Goal: Information Seeking & Learning: Check status

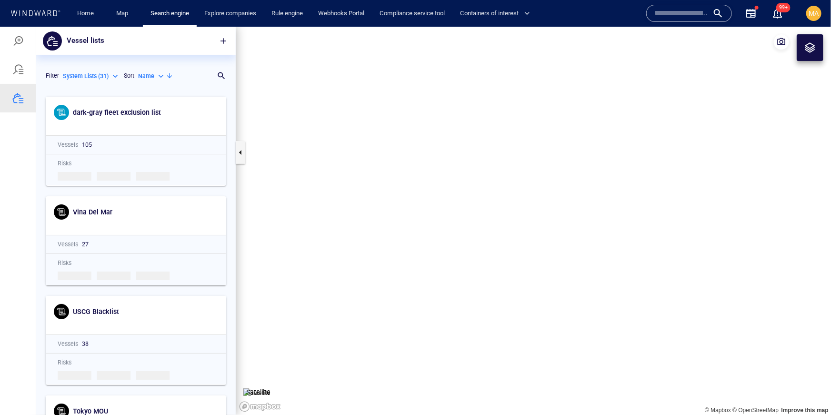
scroll to position [323, 199]
click at [696, 15] on input "text" at bounding box center [681, 13] width 54 height 14
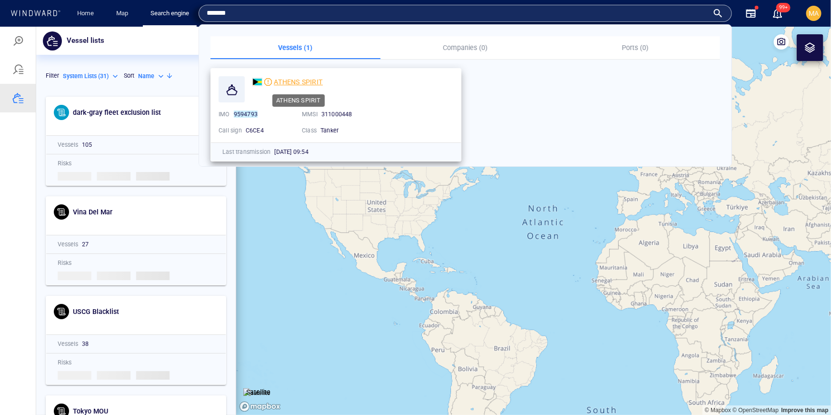
type input "*******"
click at [297, 83] on span "ATHENS SPIRIT" at bounding box center [298, 82] width 49 height 8
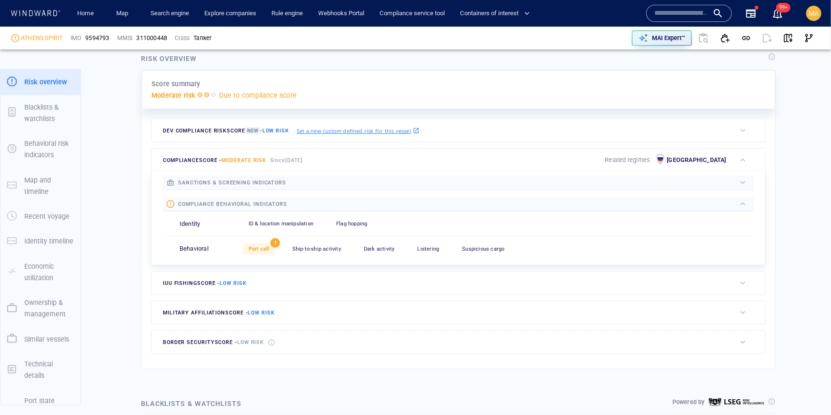
scroll to position [308, 0]
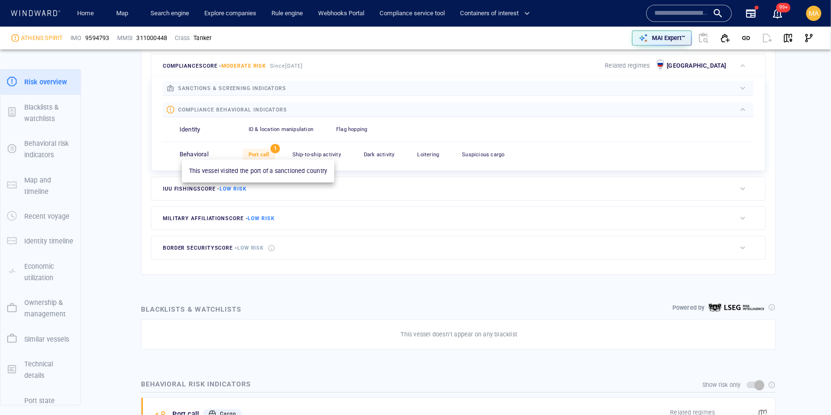
click at [268, 155] on span "Port call" at bounding box center [258, 154] width 21 height 6
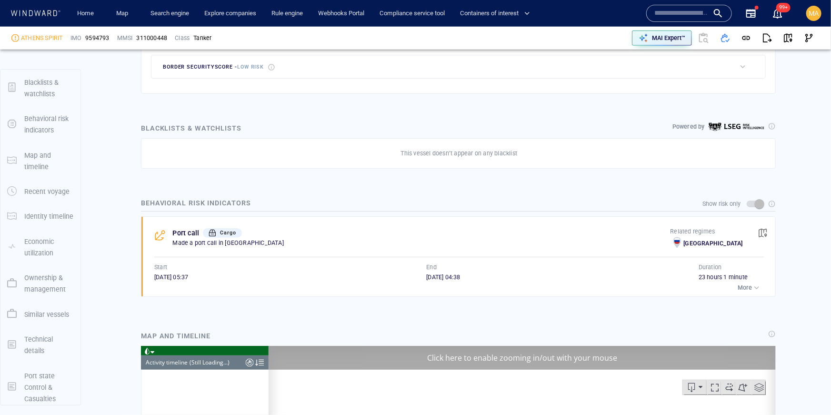
scroll to position [4485, 0]
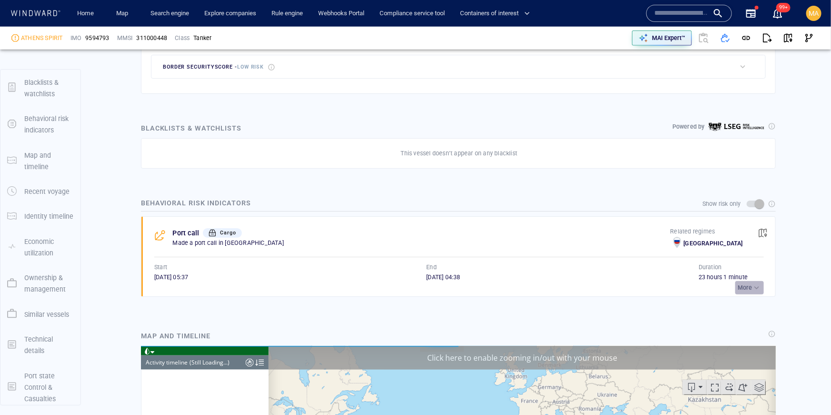
click at [745, 283] on p "More" at bounding box center [744, 287] width 14 height 9
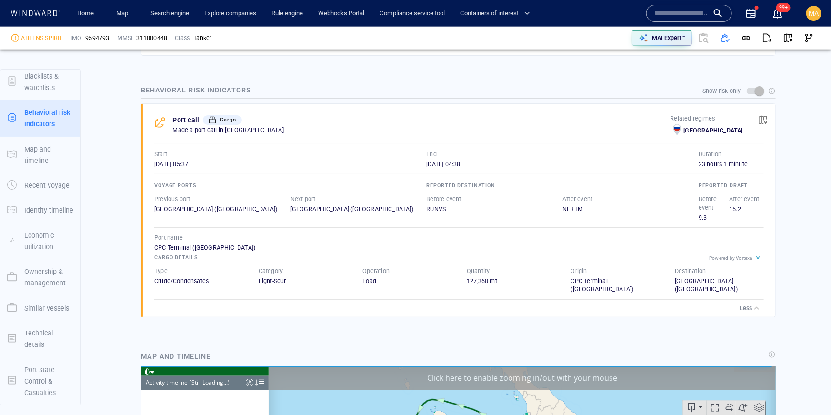
scroll to position [603, 0]
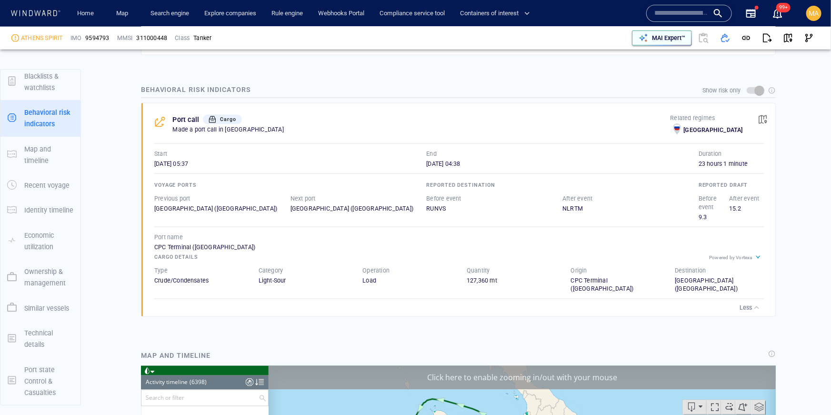
click at [681, 37] on p "MAI Expert™" at bounding box center [668, 38] width 33 height 9
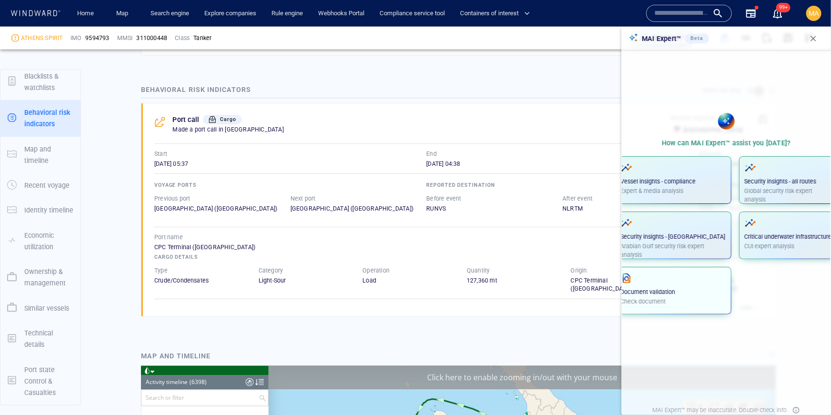
click at [679, 298] on p "Check document" at bounding box center [673, 301] width 105 height 9
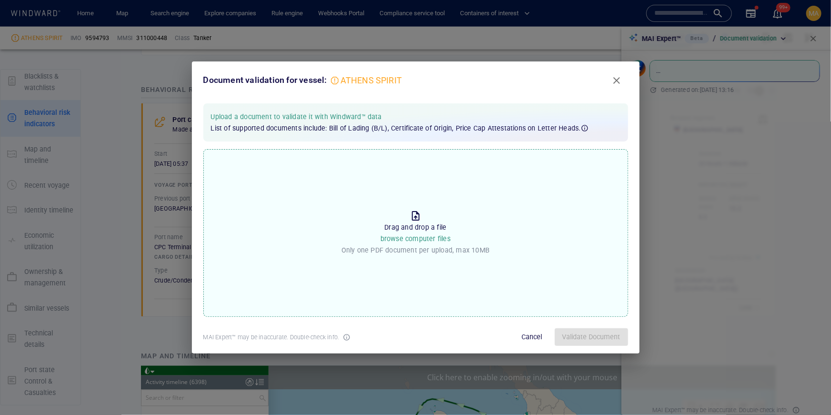
click at [427, 225] on p "Drag and drop a file browse computer files" at bounding box center [415, 232] width 70 height 23
click at [0, 0] on input "Drop the file to proceed Drag and drop a file browse computer files Only one PD…" at bounding box center [0, 0] width 0 height 0
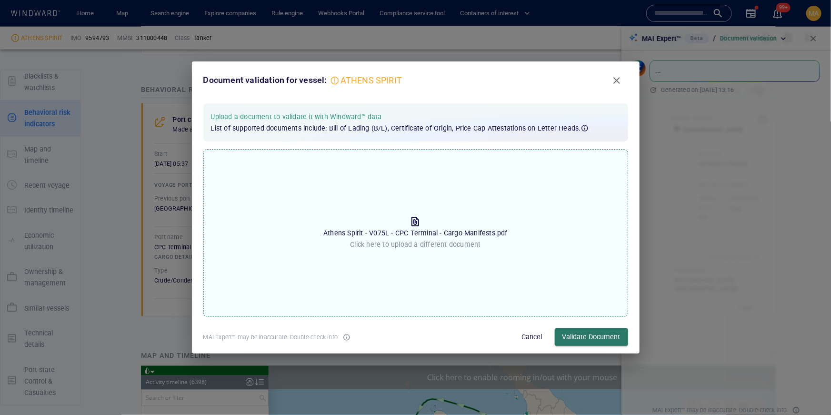
click at [600, 342] on span "Validate Document" at bounding box center [591, 337] width 58 height 12
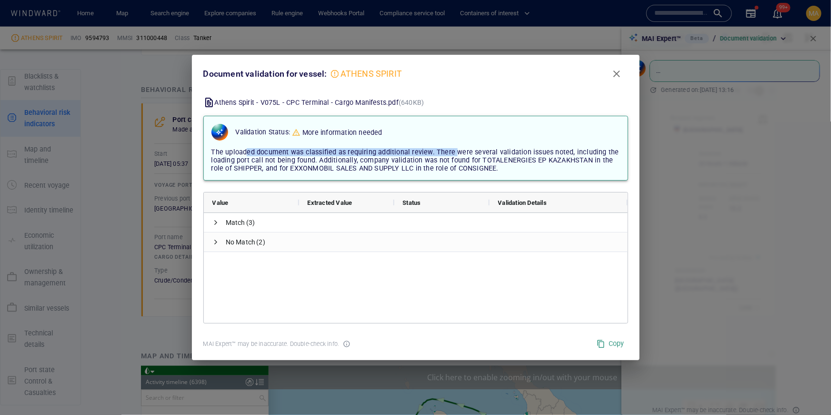
drag, startPoint x: 245, startPoint y: 156, endPoint x: 450, endPoint y: 152, distance: 205.7
click at [450, 152] on span "The uploaded document was classified as requiring additional review. There were…" at bounding box center [414, 160] width 407 height 24
drag, startPoint x: 517, startPoint y: 151, endPoint x: 474, endPoint y: 155, distance: 43.5
click at [515, 151] on span "The uploaded document was classified as requiring additional review. There were…" at bounding box center [414, 160] width 407 height 24
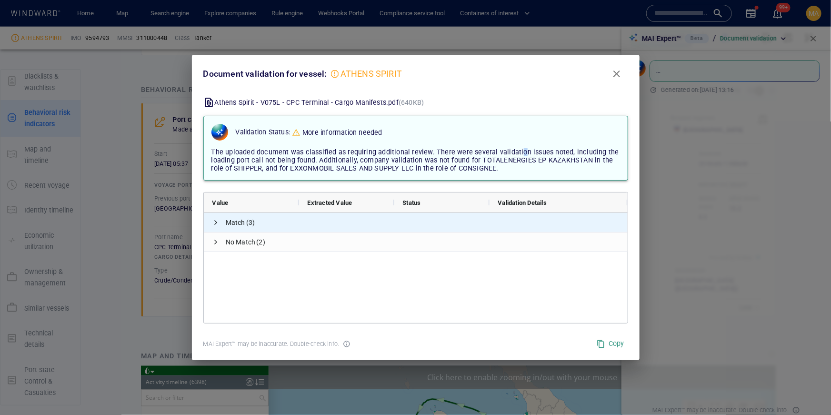
click at [213, 217] on span at bounding box center [216, 223] width 8 height 20
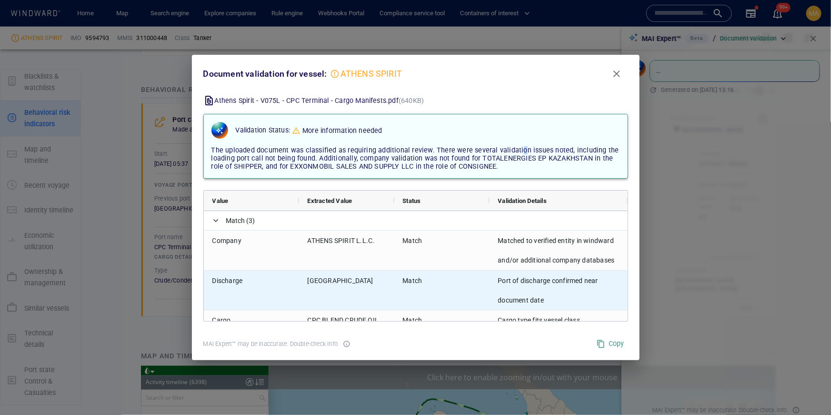
scroll to position [29, 0]
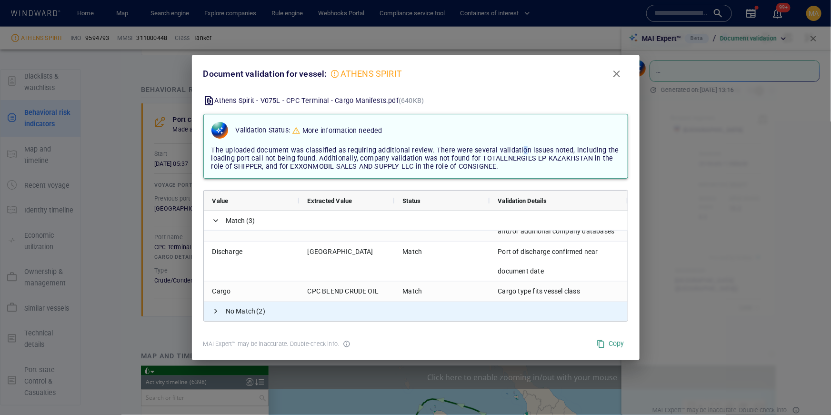
click at [248, 315] on span "No Match" at bounding box center [241, 311] width 30 height 20
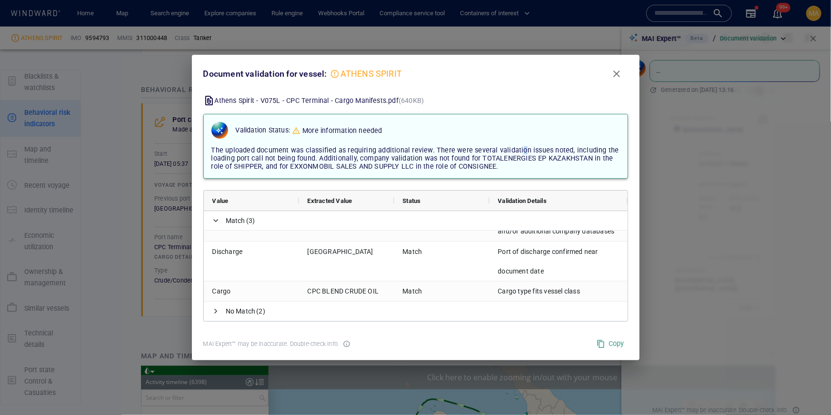
click at [617, 70] on span "Close" at bounding box center [616, 73] width 11 height 11
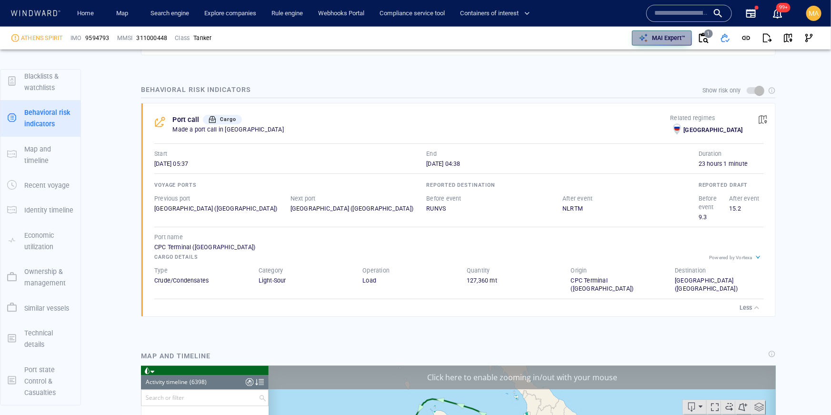
drag, startPoint x: 660, startPoint y: 40, endPoint x: 687, endPoint y: 51, distance: 29.2
click at [660, 40] on p "MAI Expert™" at bounding box center [668, 38] width 33 height 9
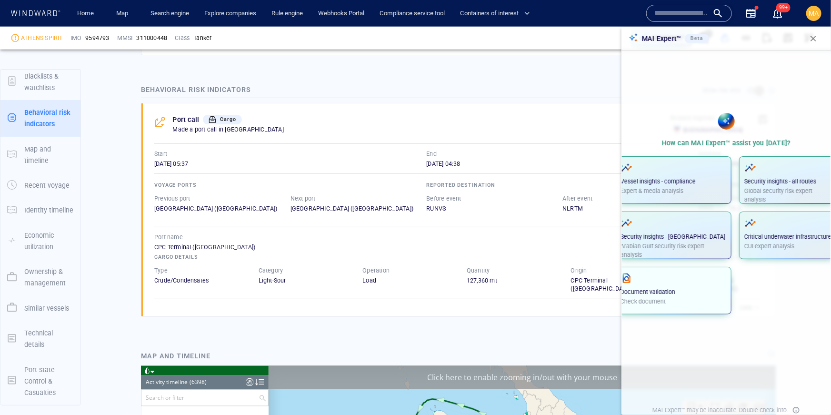
click at [695, 292] on p "Document validation" at bounding box center [673, 292] width 105 height 9
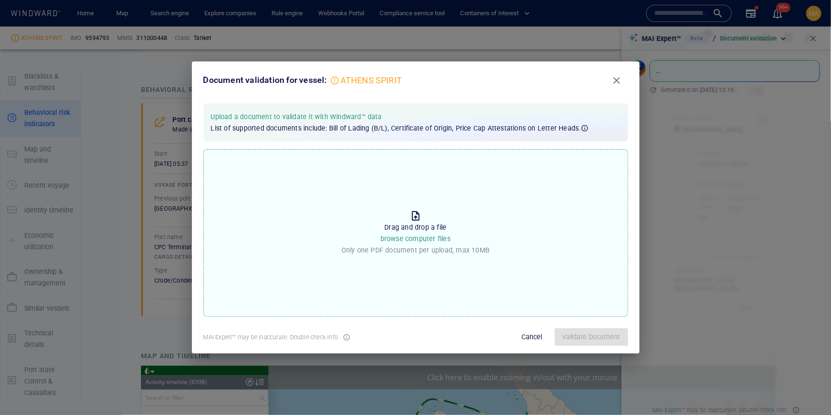
click at [407, 281] on div "Drop the file to proceed Drag and drop a file browse computer files Only one PD…" at bounding box center [415, 233] width 425 height 168
click at [0, 0] on input "Drop the file to proceed Drag and drop a file browse computer files Only one PD…" at bounding box center [0, 0] width 0 height 0
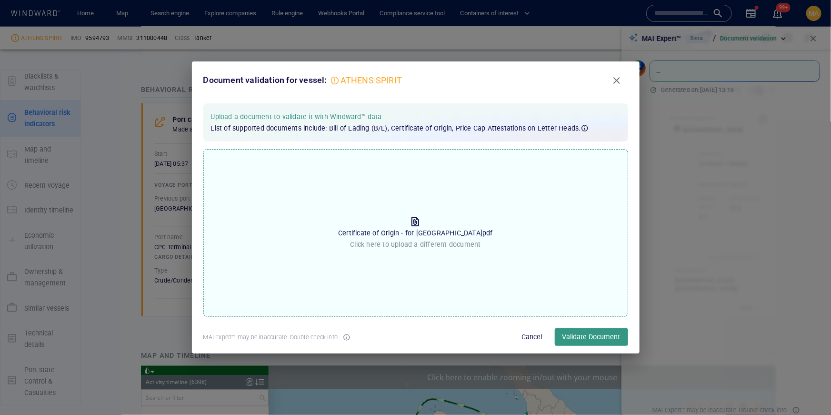
click at [589, 342] on span "Validate Document" at bounding box center [591, 337] width 58 height 12
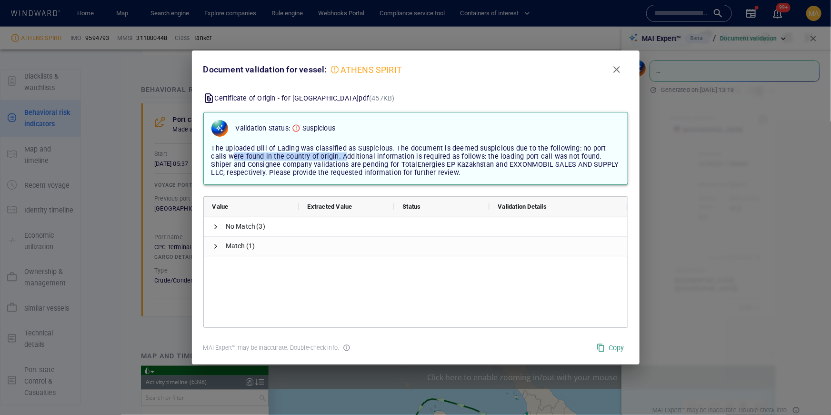
drag, startPoint x: 218, startPoint y: 158, endPoint x: 329, endPoint y: 155, distance: 111.9
click at [328, 157] on span "The uploaded Bill of Lading was classified as Suspicious. The document is deeme…" at bounding box center [414, 160] width 407 height 32
drag, startPoint x: 381, startPoint y: 156, endPoint x: 531, endPoint y: 158, distance: 149.5
click at [532, 158] on span "The uploaded Bill of Lading was classified as Suspicious. The document is deeme…" at bounding box center [414, 160] width 407 height 32
click at [531, 158] on span "The uploaded Bill of Lading was classified as Suspicious. The document is deeme…" at bounding box center [414, 160] width 407 height 32
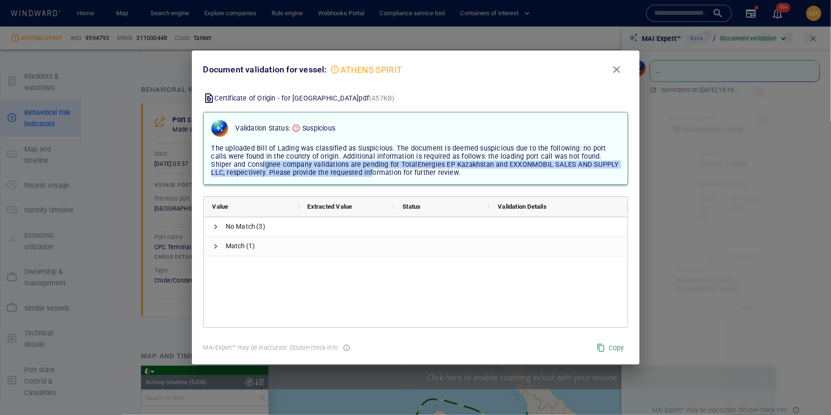
drag, startPoint x: 232, startPoint y: 167, endPoint x: 353, endPoint y: 173, distance: 121.0
click at [353, 173] on span "The uploaded Bill of Lading was classified as Suspicious. The document is deeme…" at bounding box center [414, 160] width 407 height 32
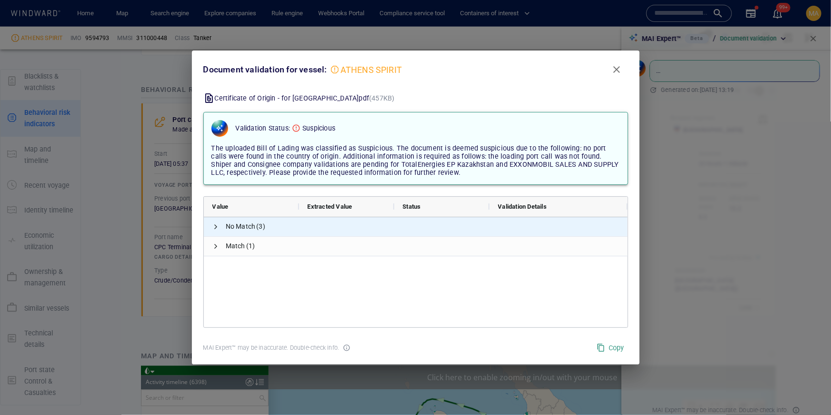
click at [215, 225] on span at bounding box center [216, 227] width 8 height 8
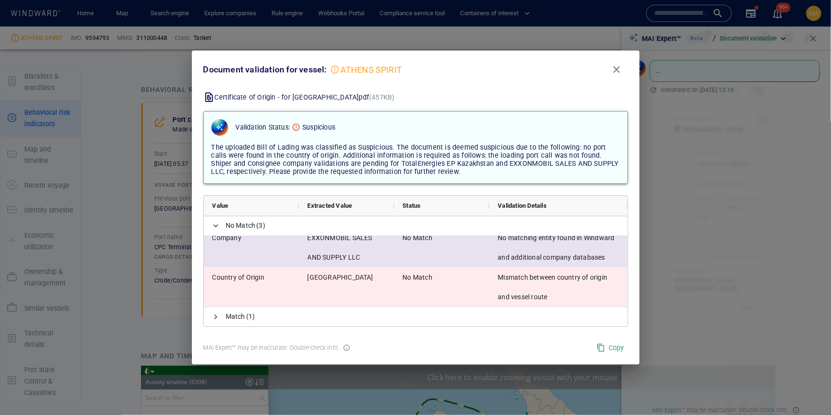
scroll to position [1, 0]
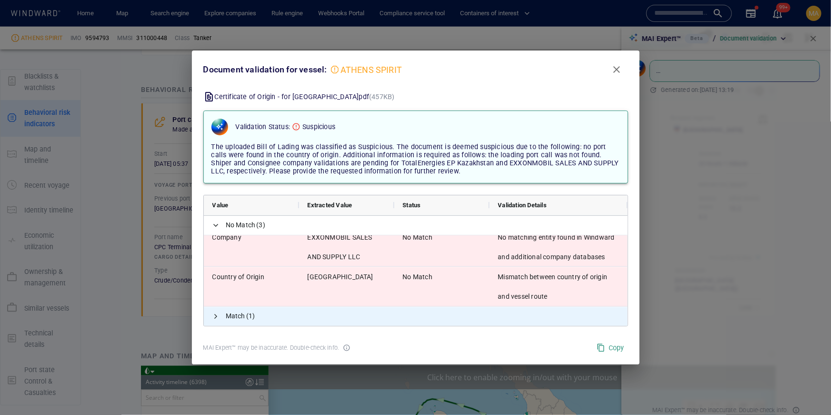
click at [234, 315] on span "Match" at bounding box center [236, 317] width 20 height 20
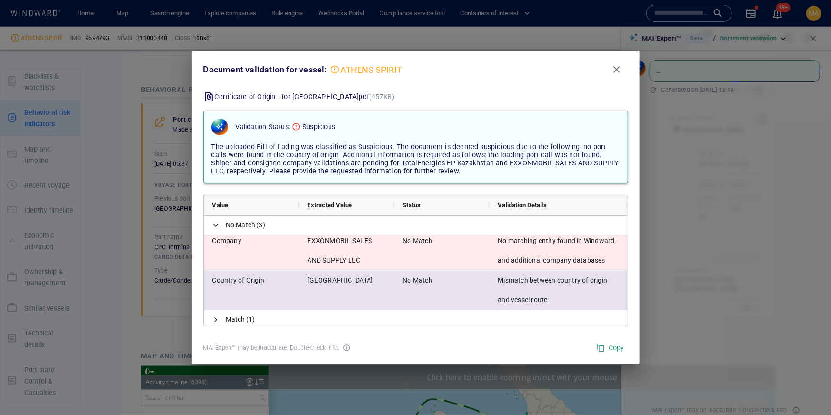
scroll to position [48, 0]
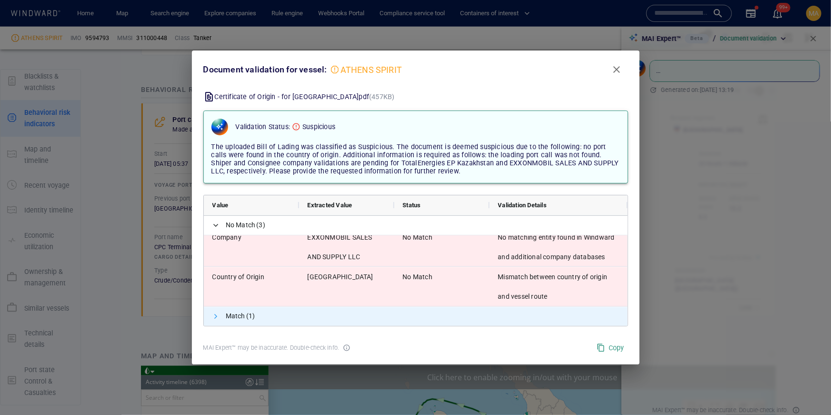
click at [216, 315] on span at bounding box center [216, 316] width 8 height 8
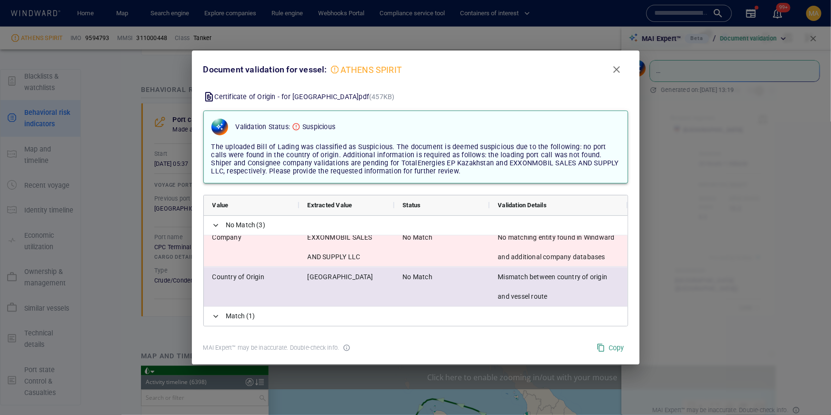
scroll to position [69, 0]
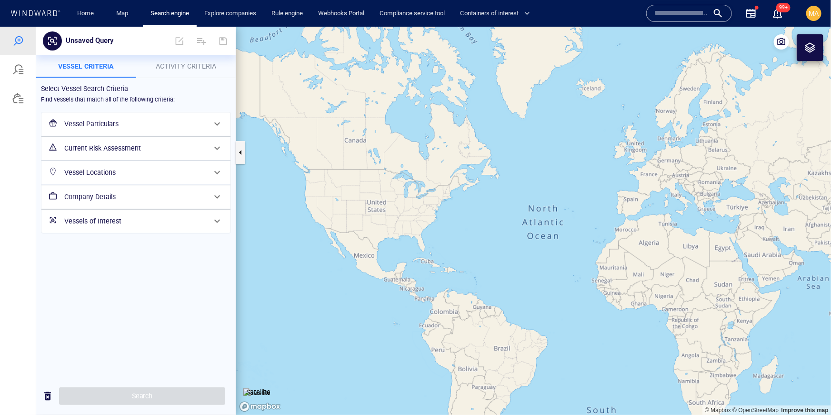
click at [128, 128] on h6 "Vessel Particulars" at bounding box center [134, 124] width 141 height 12
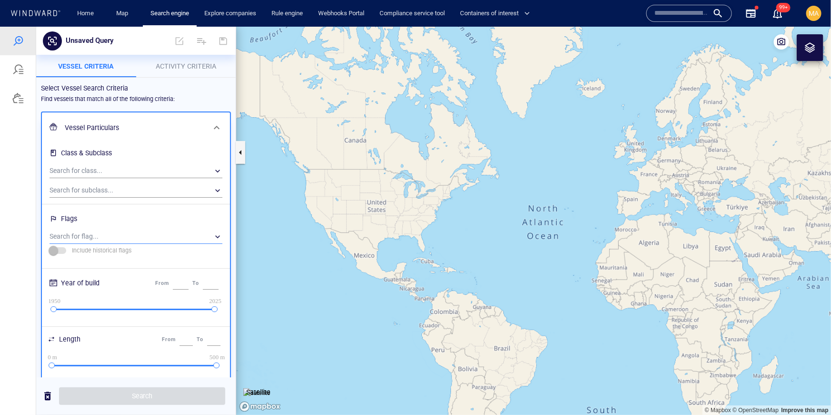
click at [120, 235] on div "​" at bounding box center [136, 236] width 173 height 14
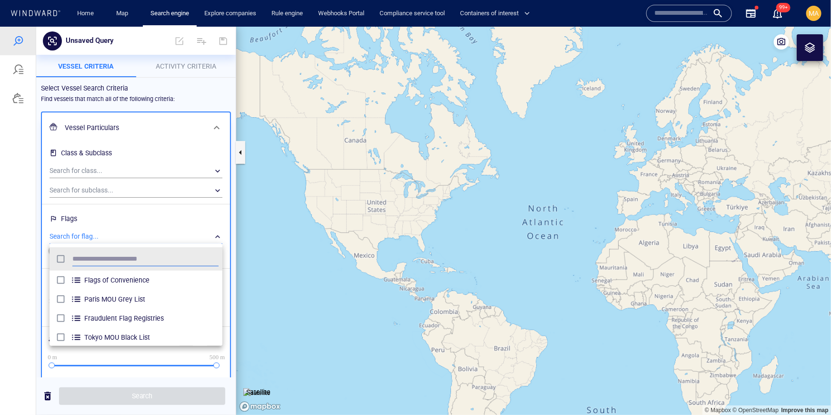
scroll to position [95, 173]
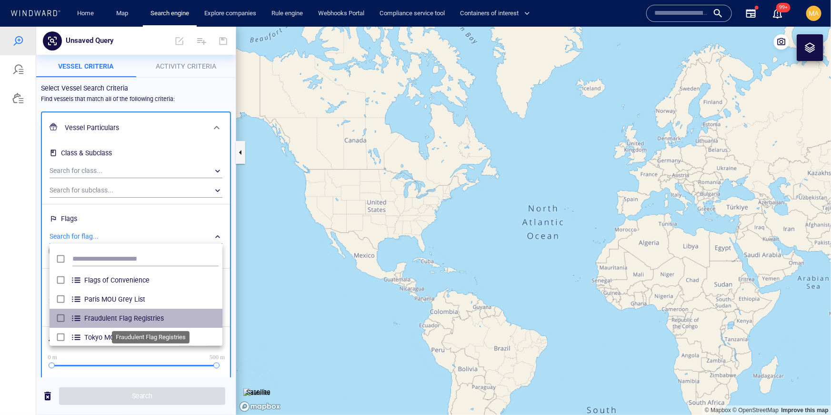
click at [147, 322] on span "Fraudulent Flag Registries" at bounding box center [151, 317] width 134 height 11
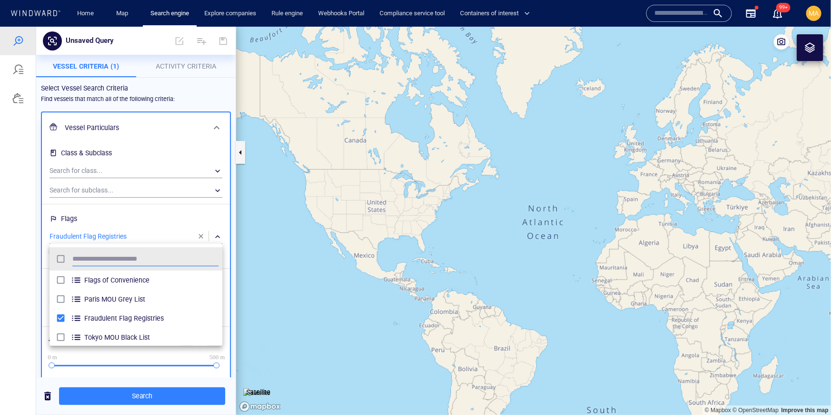
click at [139, 392] on div at bounding box center [415, 220] width 831 height 388
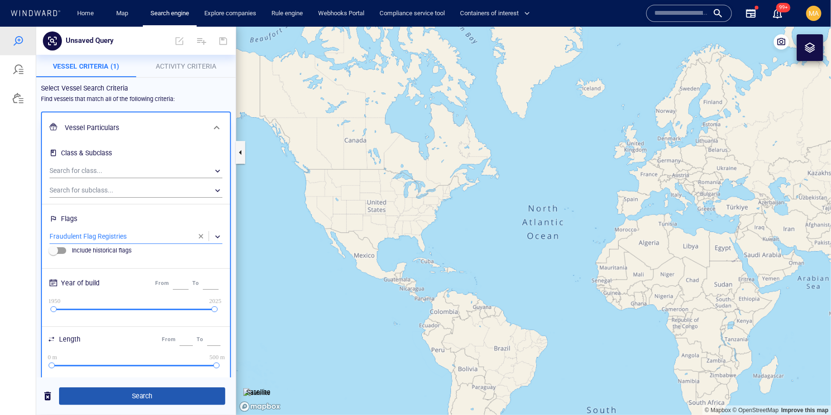
click at [136, 398] on span "Search" at bounding box center [142, 395] width 151 height 12
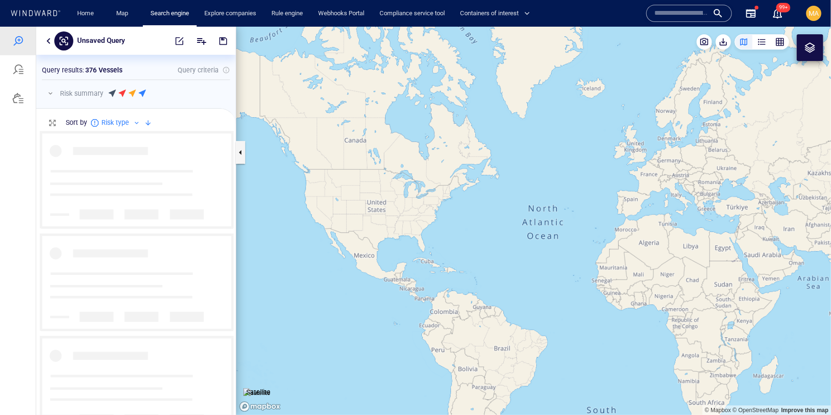
scroll to position [283, 199]
